Goal: Go to known website: Access a specific website the user already knows

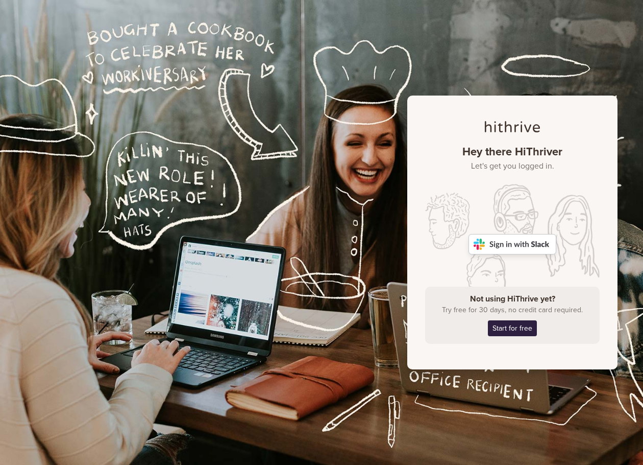
click at [503, 240] on img at bounding box center [513, 244] width 88 height 20
